Goal: Information Seeking & Learning: Learn about a topic

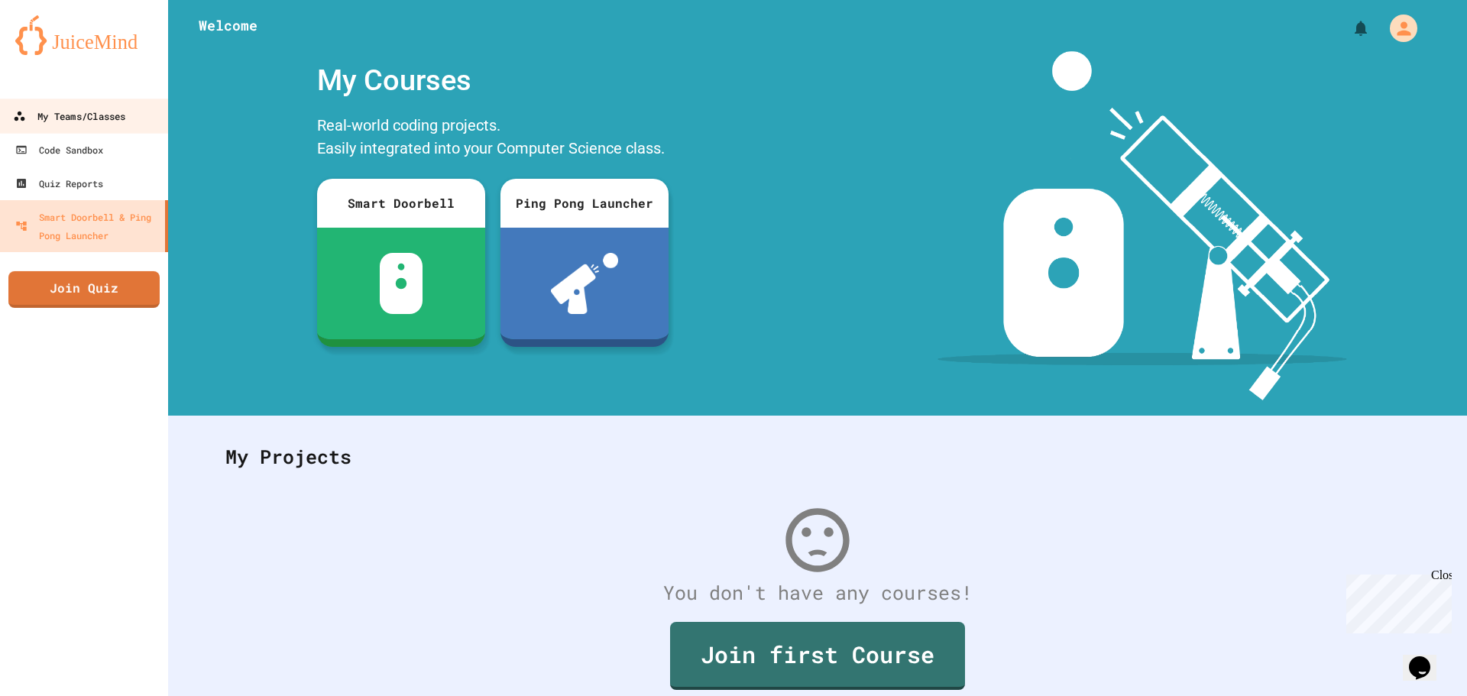
click at [73, 105] on link "My Teams/Classes" at bounding box center [84, 116] width 173 height 34
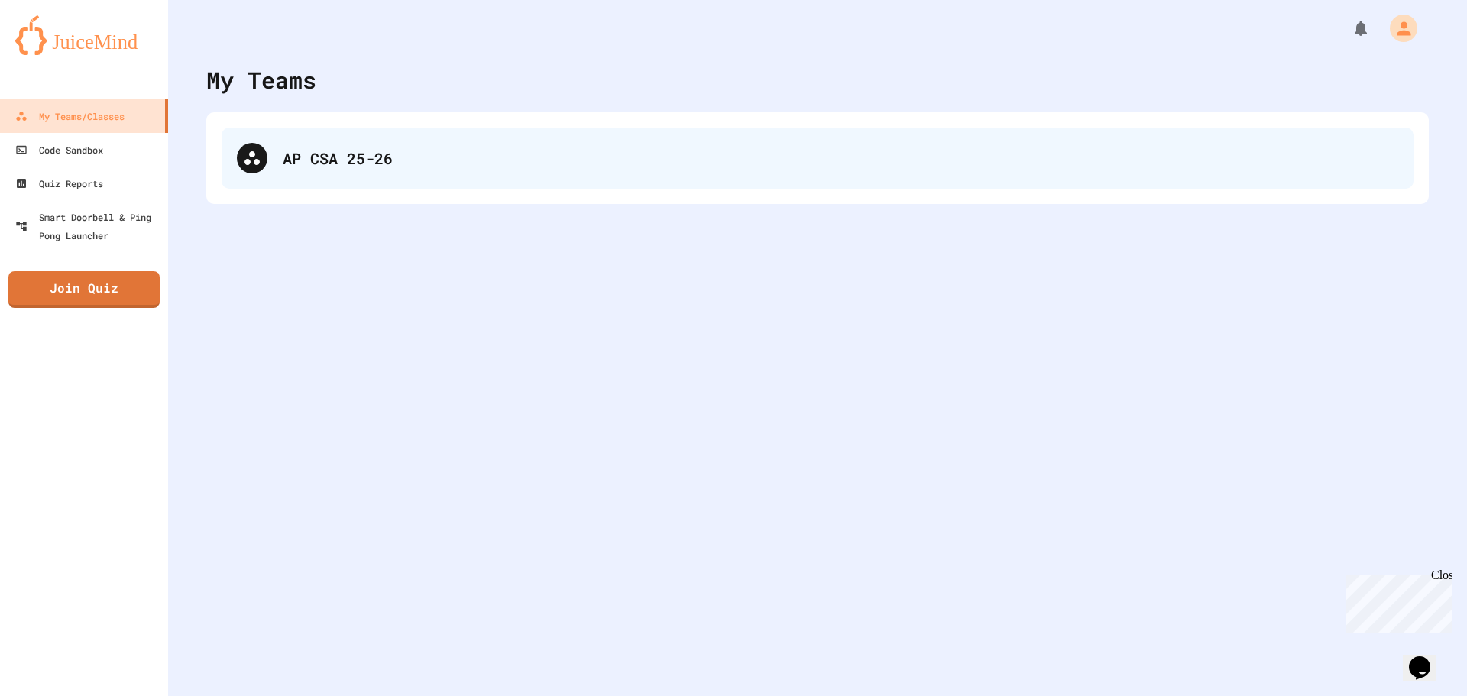
click at [424, 133] on div "AP CSA 25-26" at bounding box center [818, 158] width 1192 height 61
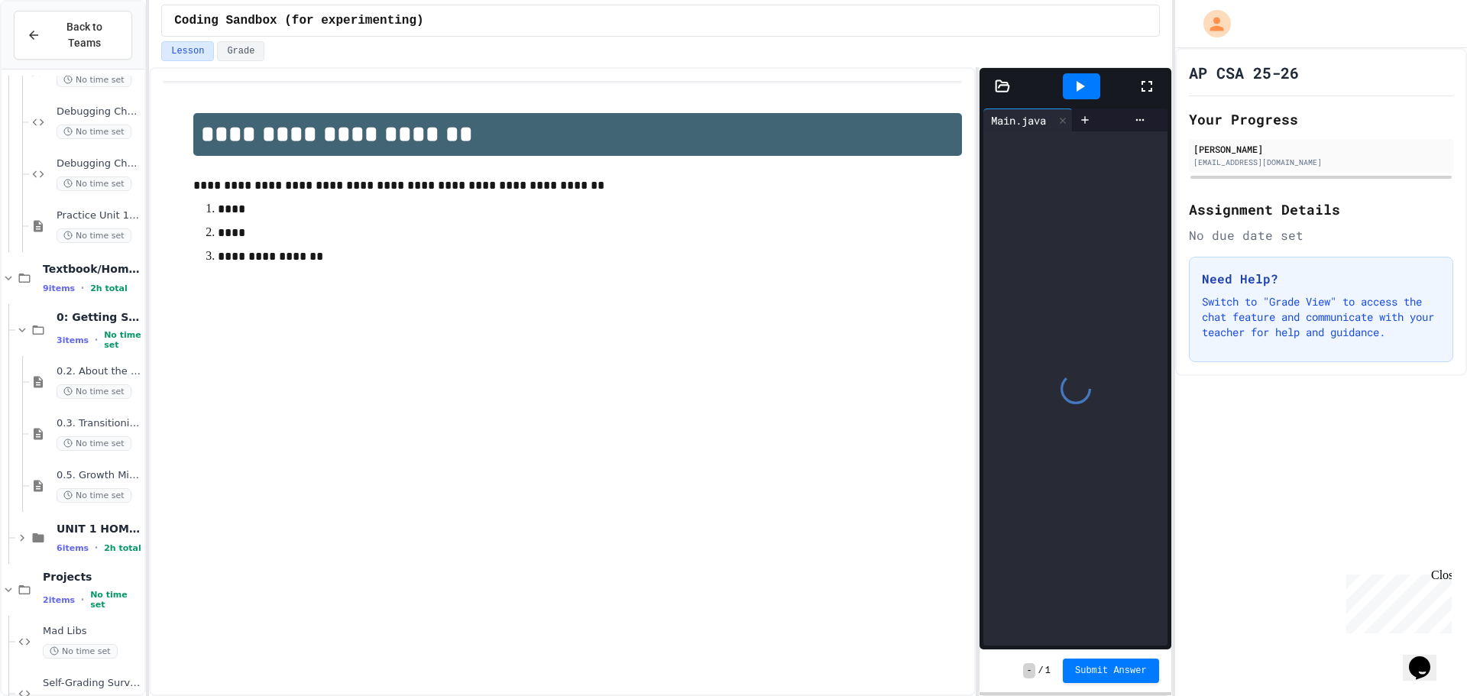
scroll to position [688, 0]
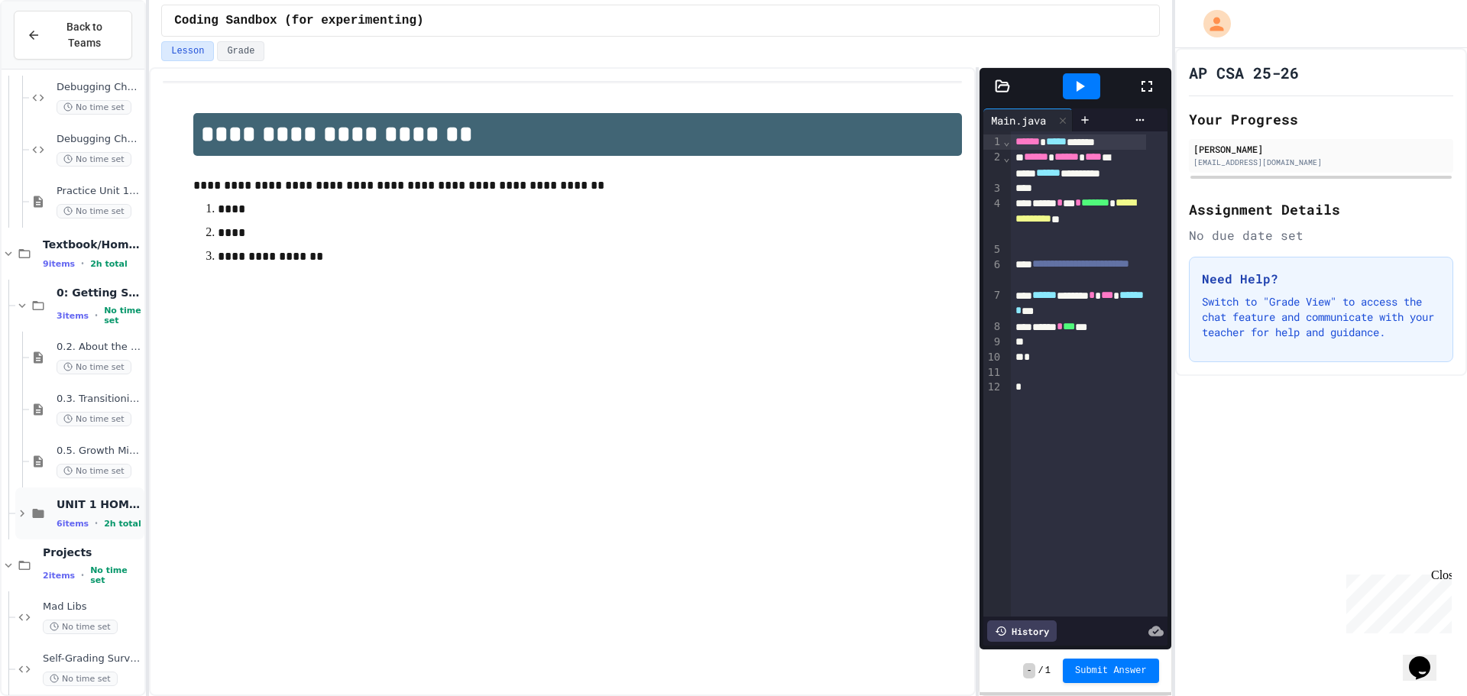
click at [98, 497] on span "UNIT 1 HOMEWORK (DUE BEFORE UNIT 1 TEST)" at bounding box center [99, 504] width 85 height 14
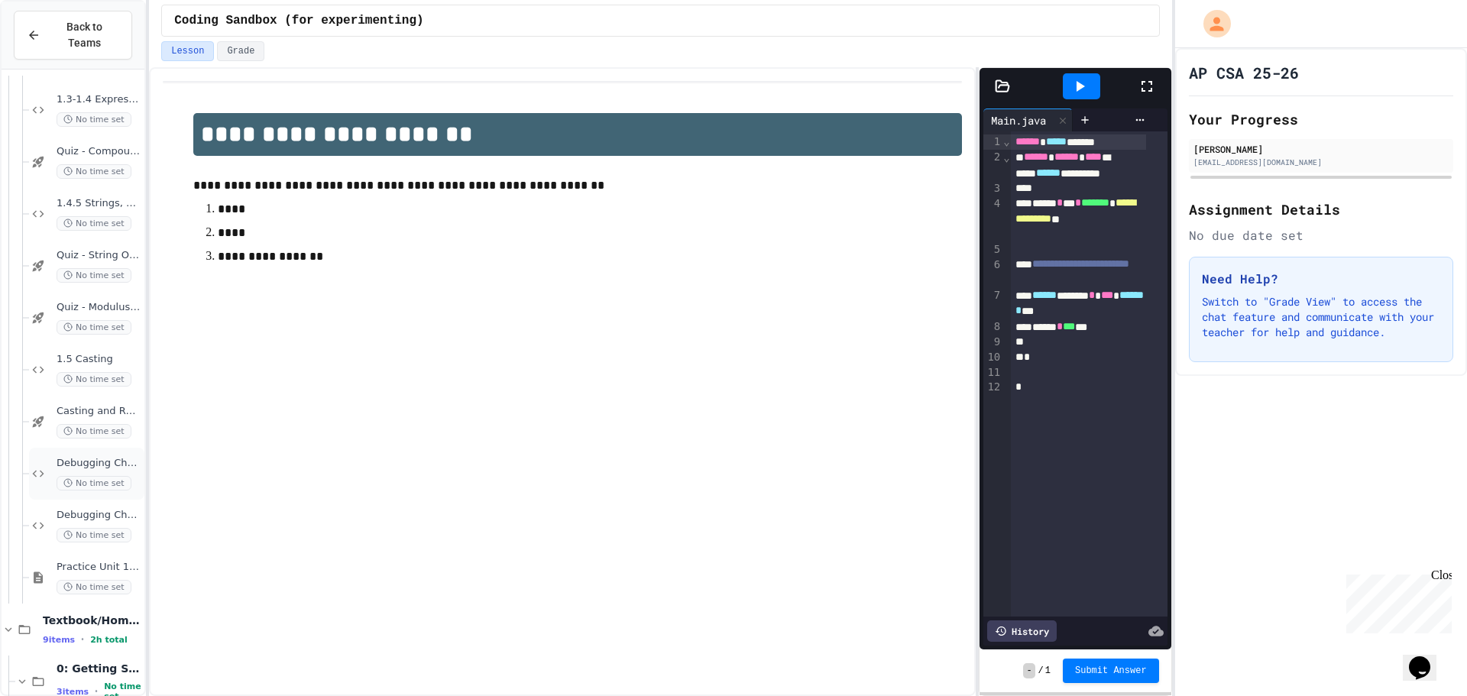
click at [50, 469] on div "Debugging Challenge 1 No time set" at bounding box center [86, 474] width 115 height 52
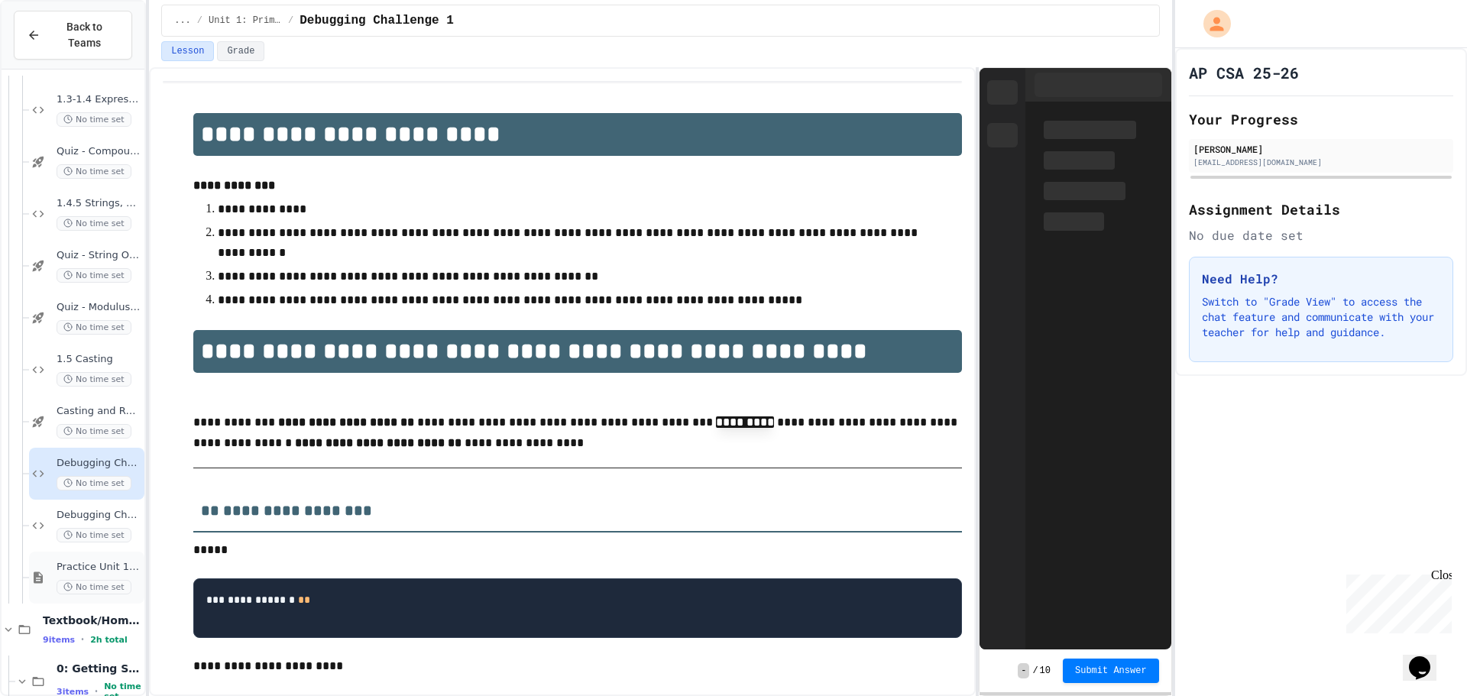
click at [71, 561] on span "Practice Unit 1 Test" at bounding box center [99, 567] width 85 height 13
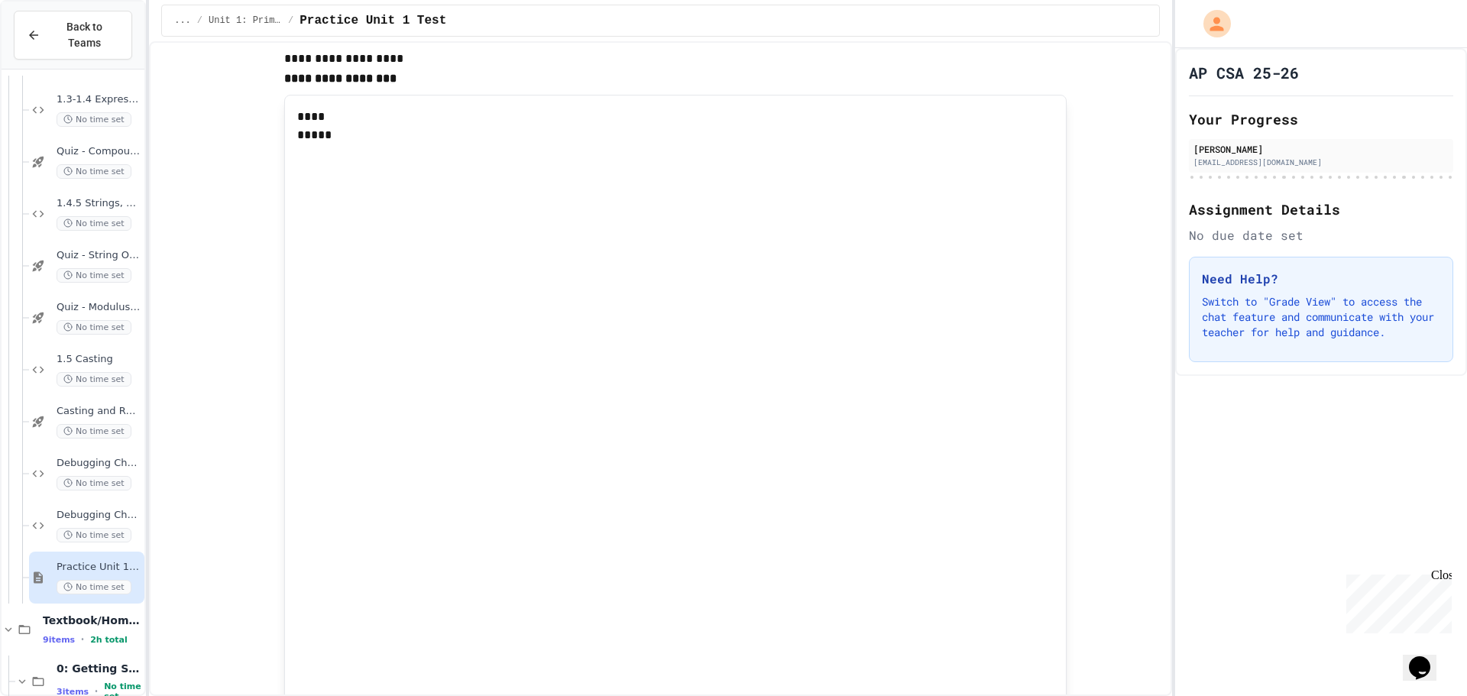
drag, startPoint x: 547, startPoint y: 333, endPoint x: 532, endPoint y: 352, distance: 24.0
